Goal: Check status

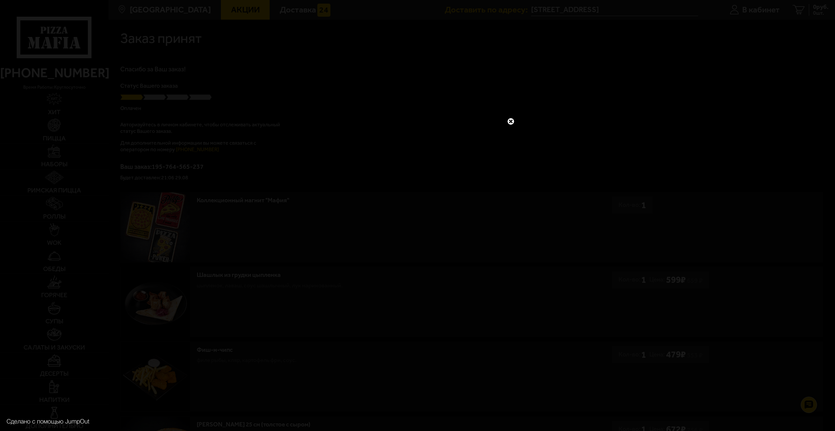
click at [512, 121] on link at bounding box center [511, 121] width 9 height 9
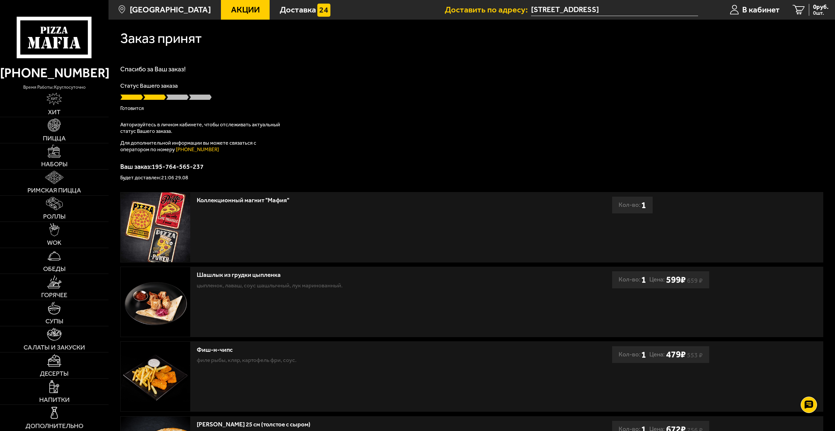
click at [421, 111] on div "Спасибо за Ваш заказ! Статус Вашего заказа [PERSON_NAME] Авторизуйтесь в личном…" at bounding box center [471, 123] width 703 height 114
type input "[STREET_ADDRESS]"
drag, startPoint x: 422, startPoint y: 58, endPoint x: 446, endPoint y: 45, distance: 27.7
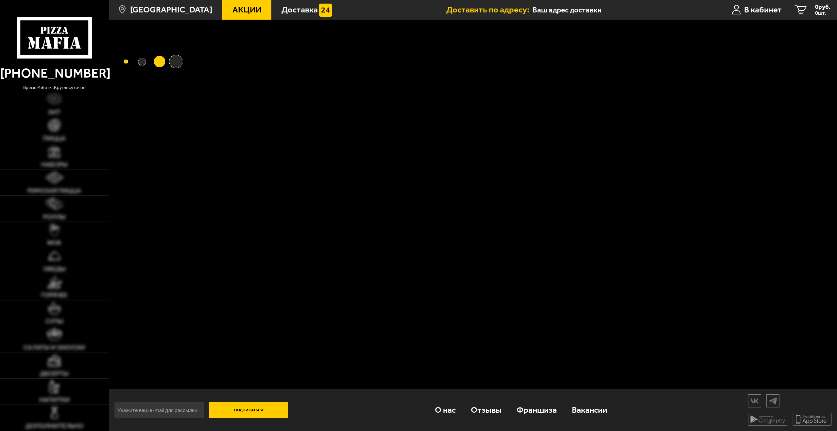
type input "[STREET_ADDRESS]"
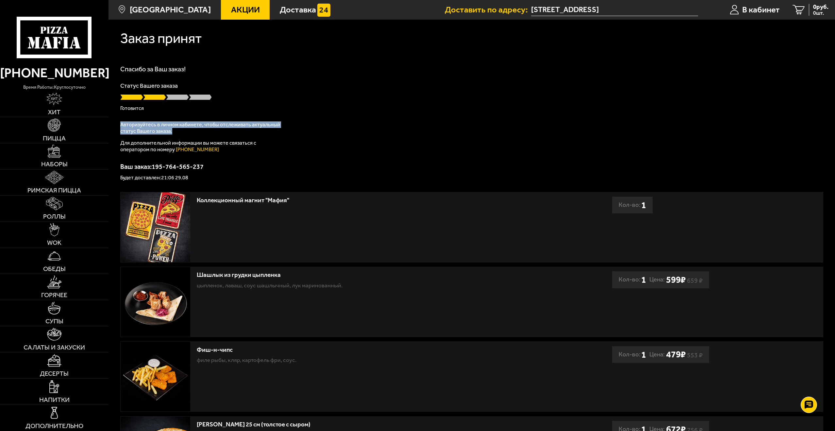
drag, startPoint x: 190, startPoint y: 132, endPoint x: 116, endPoint y: 124, distance: 74.4
click at [116, 124] on div "Заказ принят Спасибо за Ваш заказ! Статус Вашего заказа Готовится Авторизуйтесь…" at bounding box center [472, 307] width 727 height 575
drag, startPoint x: 116, startPoint y: 124, endPoint x: 177, endPoint y: 136, distance: 61.8
click at [177, 136] on div "Авторизуйтесь в личном кабинете, чтобы отслеживать актуальный статус Вашего зак…" at bounding box center [201, 136] width 163 height 31
drag, startPoint x: 176, startPoint y: 137, endPoint x: 129, endPoint y: 130, distance: 47.5
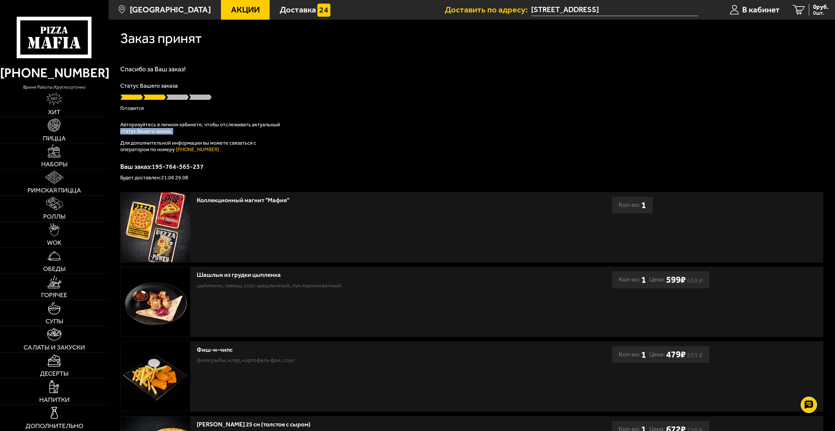
click at [129, 130] on div "Авторизуйтесь в личном кабинете, чтобы отслеживать актуальный статус Вашего зак…" at bounding box center [201, 136] width 163 height 31
